Goal: Find specific page/section: Find specific page/section

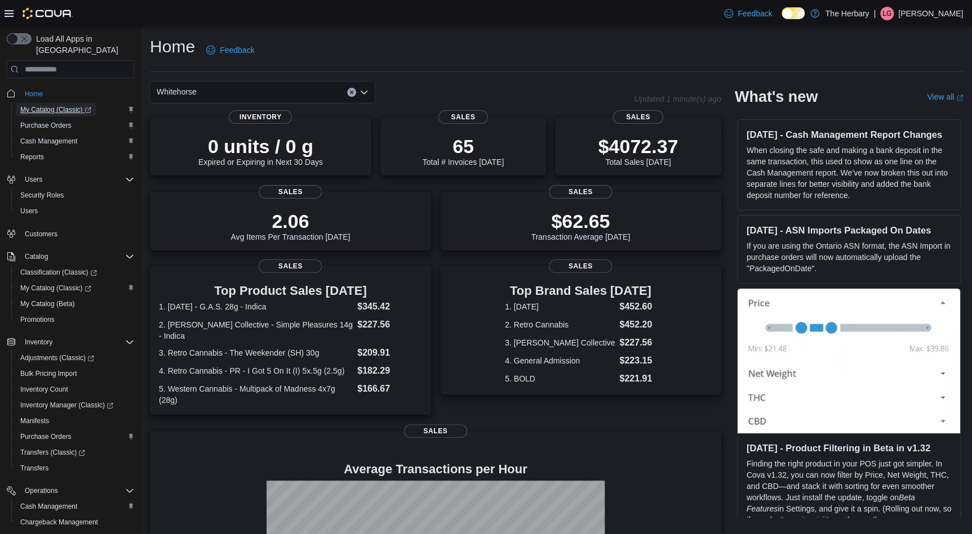
click at [70, 105] on span "My Catalog (Classic)" at bounding box center [55, 109] width 71 height 9
